Goal: Communication & Community: Answer question/provide support

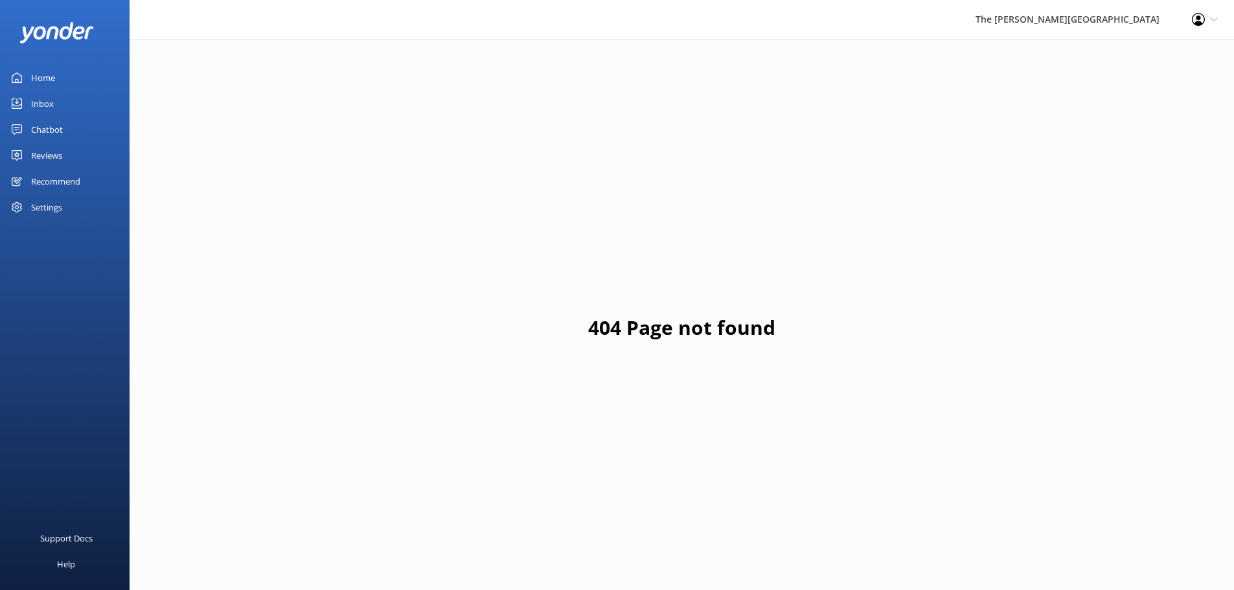
click at [69, 105] on link "Inbox" at bounding box center [65, 104] width 130 height 26
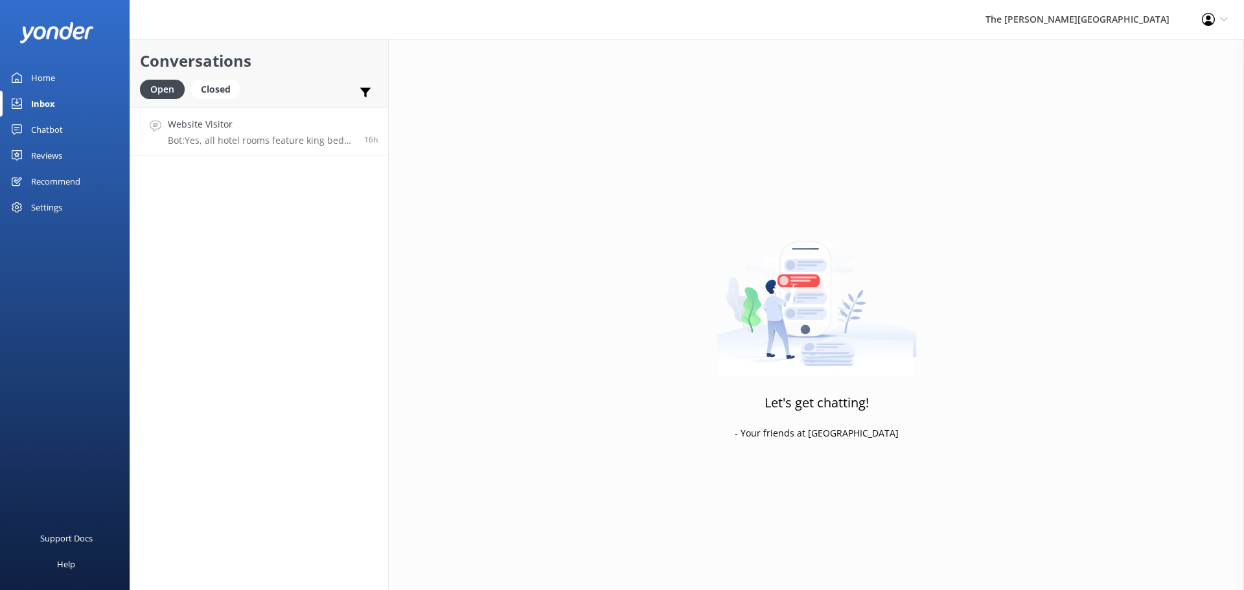
click at [269, 140] on p "Bot: Yes, all hotel rooms feature king beds that can be split into two singles …" at bounding box center [261, 141] width 187 height 12
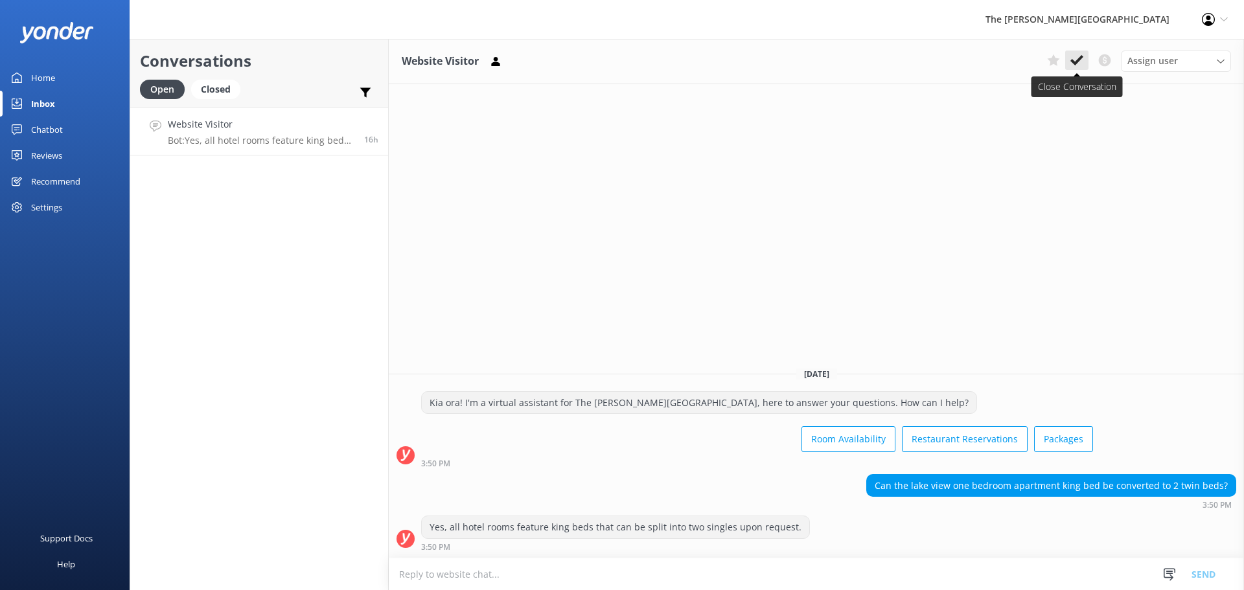
click at [1072, 63] on icon at bounding box center [1076, 60] width 13 height 13
